Goal: Transaction & Acquisition: Purchase product/service

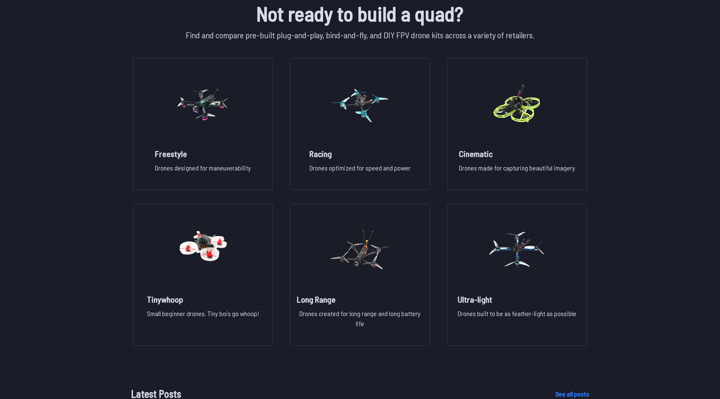
scroll to position [612, 0]
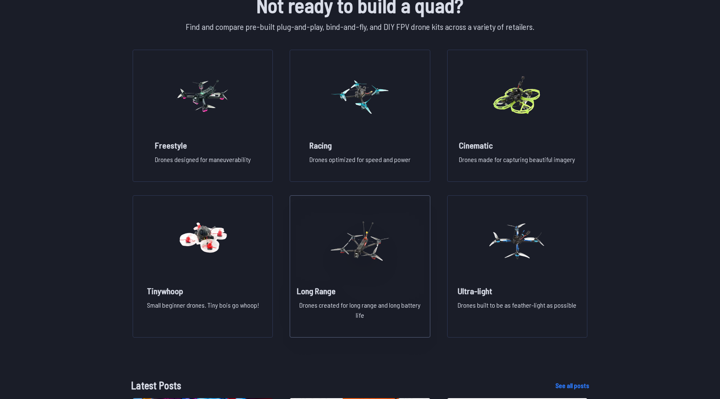
click at [359, 241] on img at bounding box center [360, 241] width 61 height 74
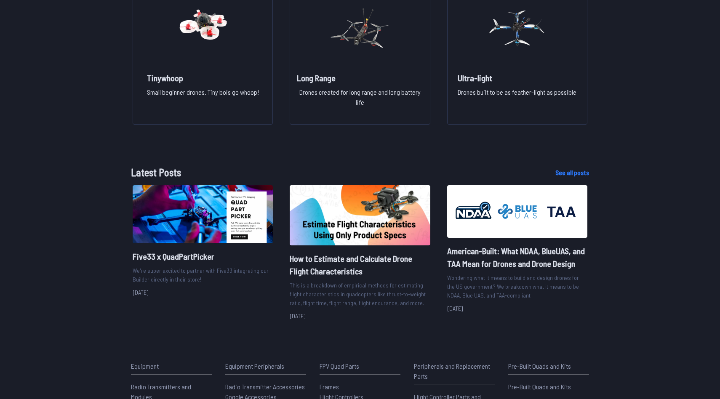
scroll to position [827, 0]
